Goal: Task Accomplishment & Management: Use online tool/utility

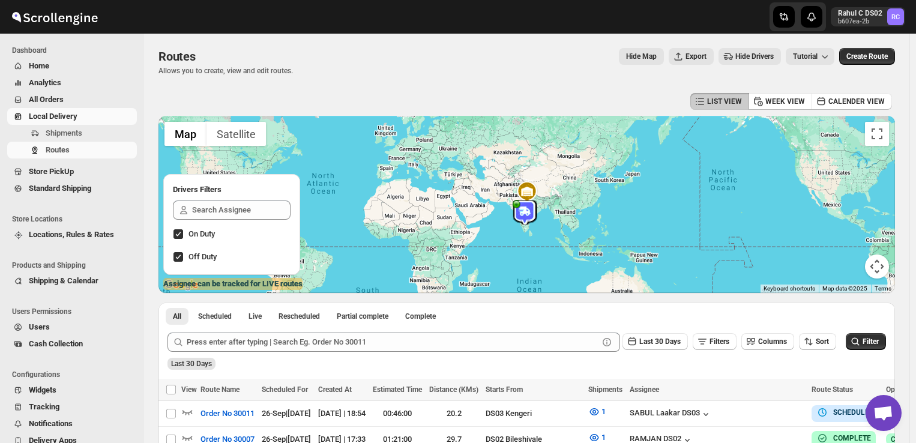
scroll to position [38, 0]
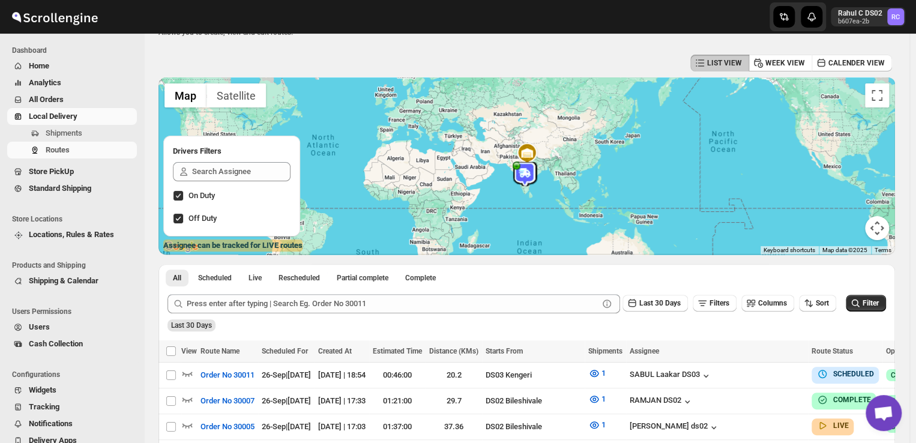
click at [81, 134] on span "Shipments" at bounding box center [64, 132] width 37 height 9
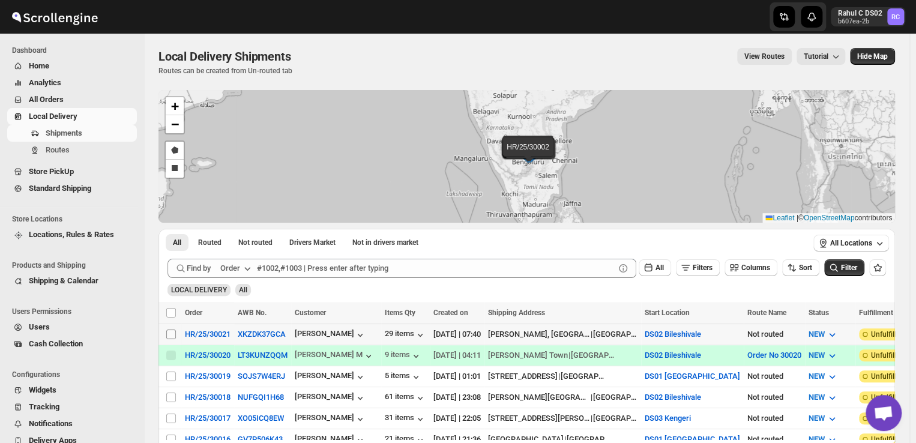
click at [167, 332] on input "Select shipment" at bounding box center [171, 334] width 10 height 10
checkbox input "true"
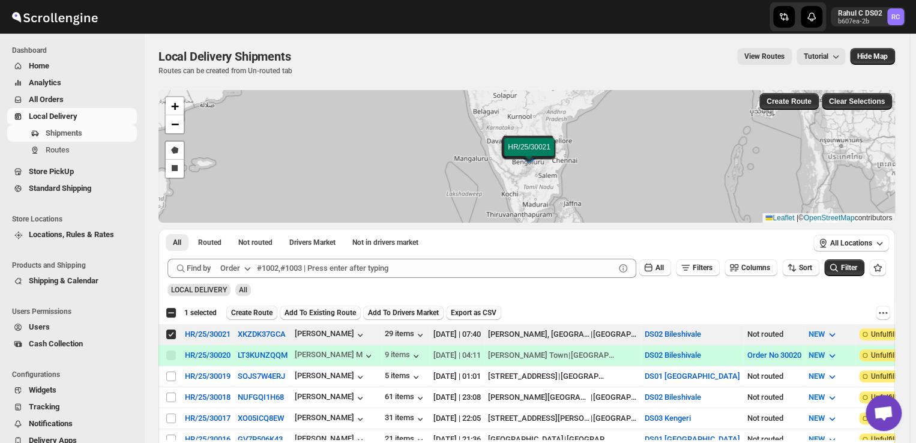
click at [260, 309] on span "Create Route" at bounding box center [251, 313] width 41 height 10
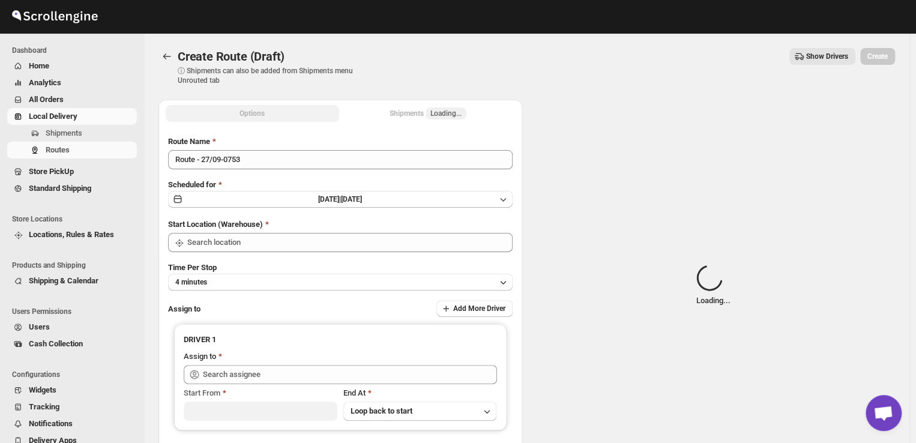
type input "DS02 Bileshivale"
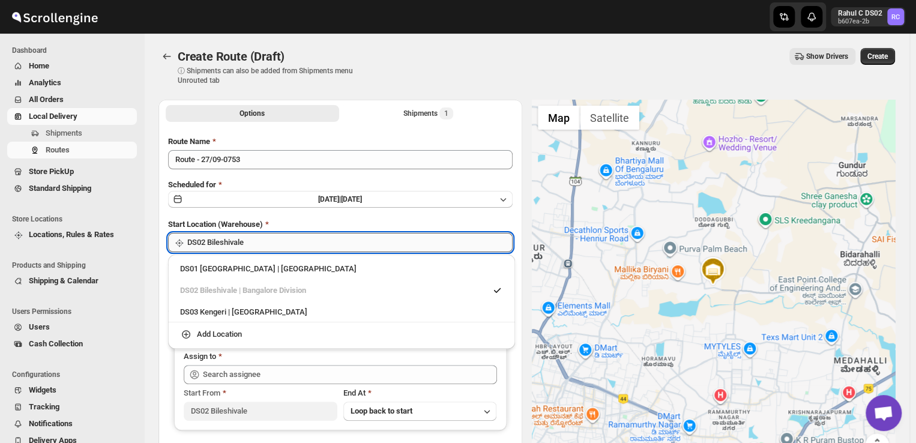
click at [266, 244] on input "DS02 Bileshivale" at bounding box center [349, 242] width 325 height 19
click at [208, 307] on div "DS03 Kengeri | [GEOGRAPHIC_DATA]" at bounding box center [341, 312] width 323 height 12
type input "DS03 Kengeri"
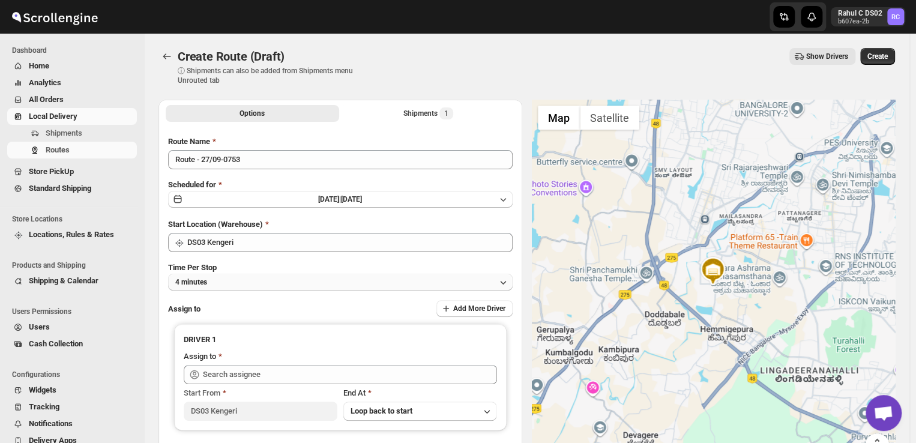
click at [223, 277] on button "4 minutes" at bounding box center [340, 282] width 344 height 17
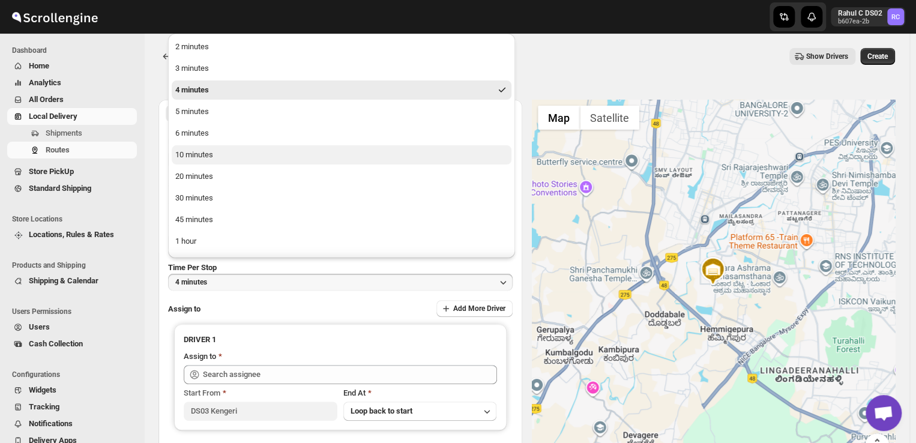
click at [222, 157] on button "10 minutes" at bounding box center [342, 154] width 340 height 19
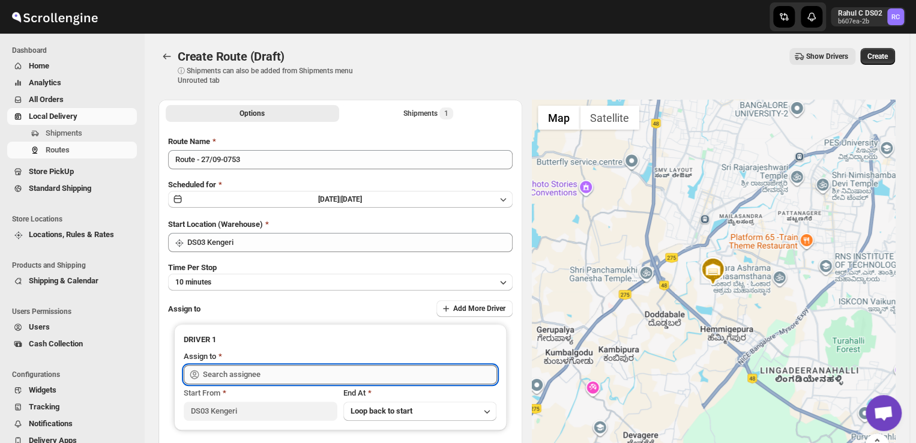
click at [269, 373] on input "text" at bounding box center [350, 374] width 294 height 19
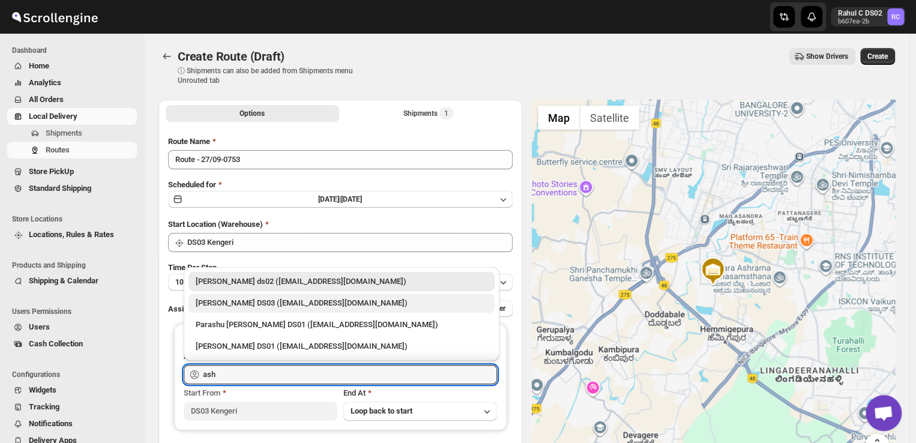
click at [331, 302] on div "[PERSON_NAME] DS03 ([EMAIL_ADDRESS][DOMAIN_NAME])" at bounding box center [342, 303] width 292 height 12
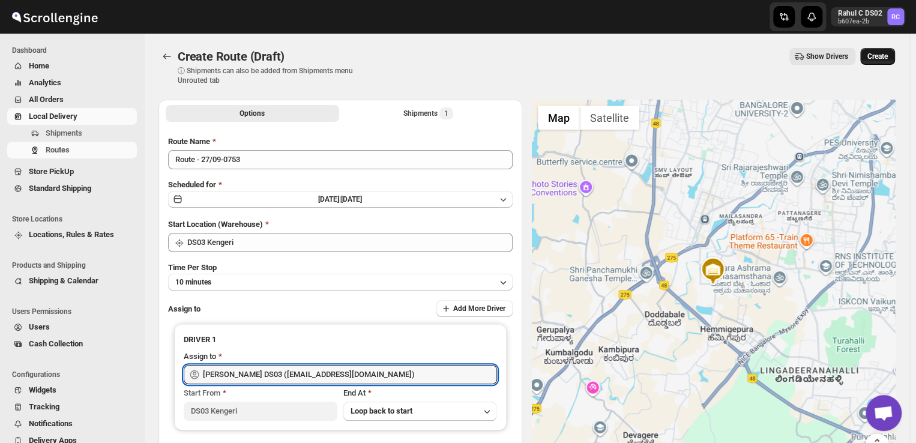
type input "[PERSON_NAME] DS03 ([EMAIL_ADDRESS][DOMAIN_NAME])"
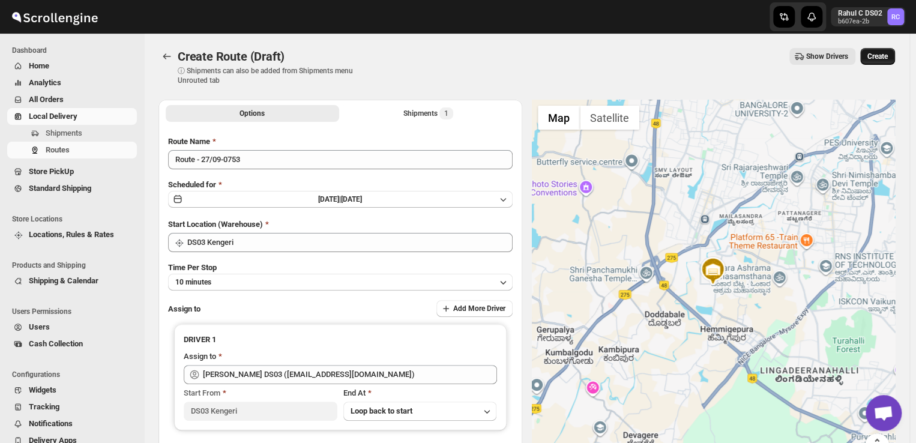
click at [886, 50] on button "Create" at bounding box center [877, 56] width 35 height 17
